Goal: Information Seeking & Learning: Compare options

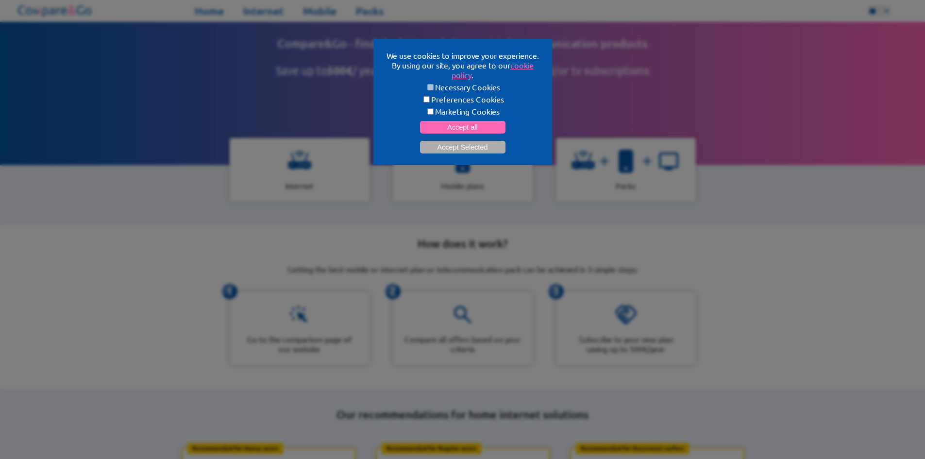
click at [483, 126] on button "Accept all" at bounding box center [462, 127] width 85 height 13
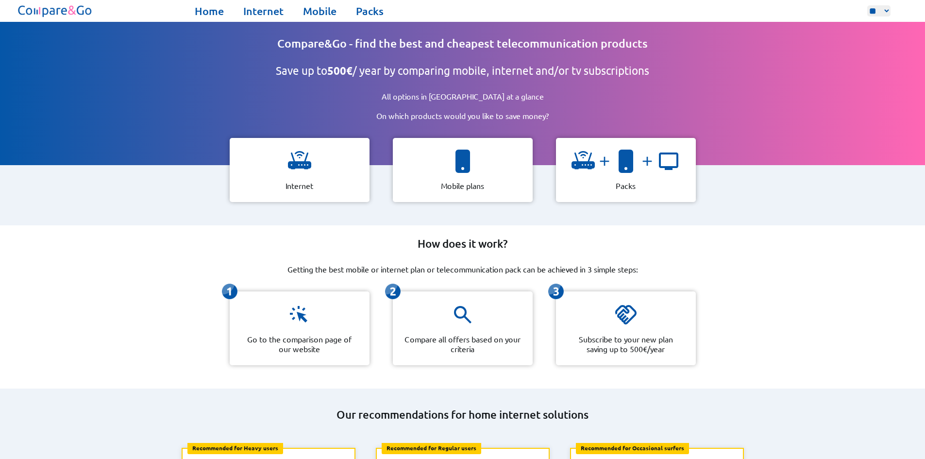
click at [342, 167] on div "Internet" at bounding box center [300, 170] width 140 height 64
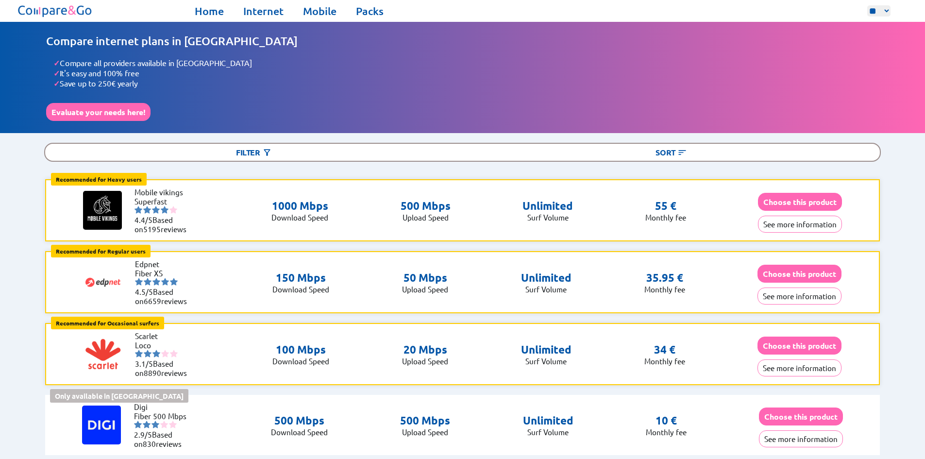
click at [241, 147] on div "Filter" at bounding box center [253, 152] width 417 height 17
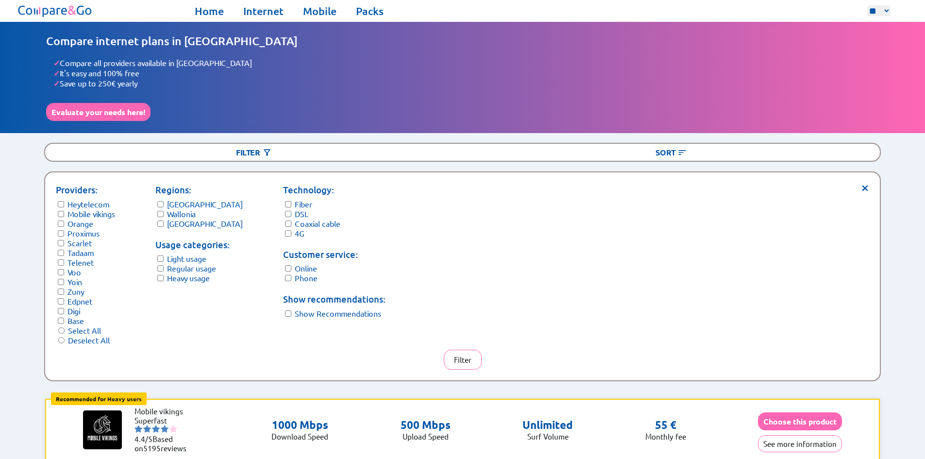
click at [458, 349] on button "Filter" at bounding box center [463, 359] width 38 height 20
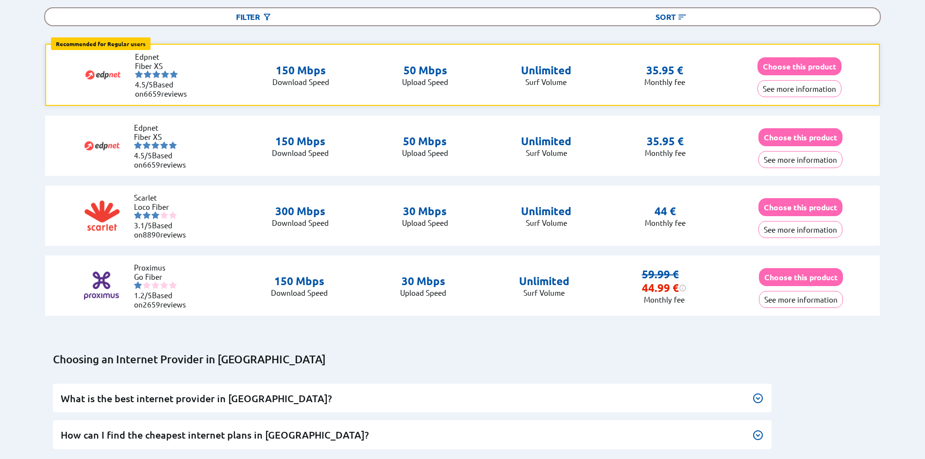
scroll to position [146, 0]
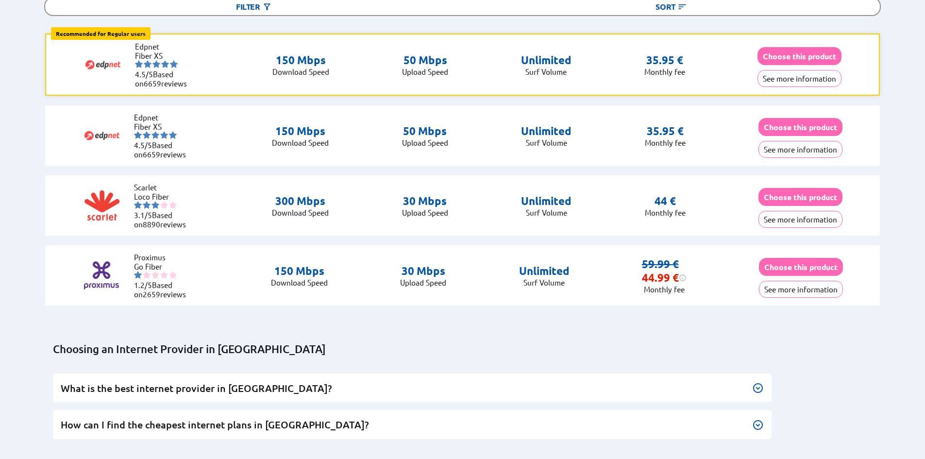
click at [761, 382] on img at bounding box center [758, 388] width 12 height 12
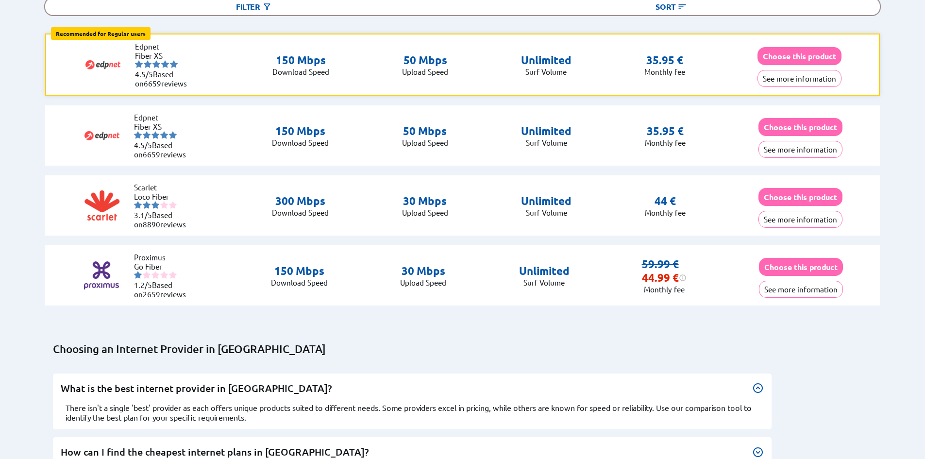
click at [802, 77] on button "See more information" at bounding box center [799, 78] width 84 height 17
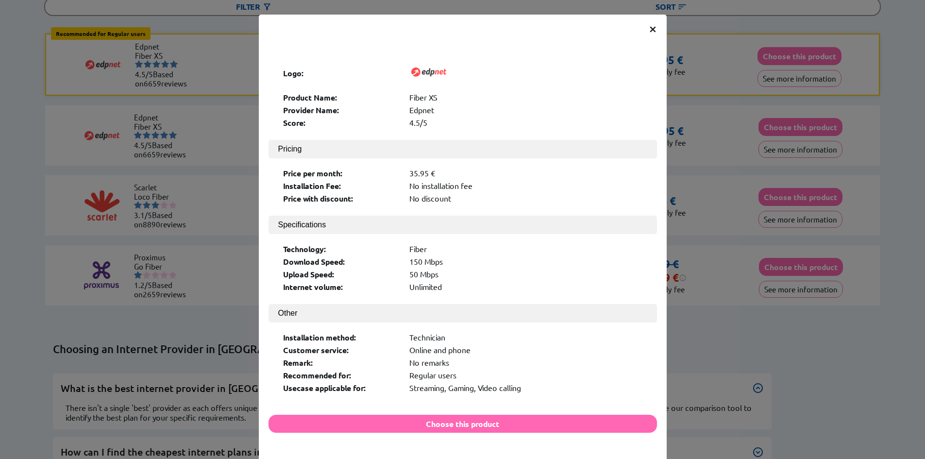
scroll to position [145, 0]
